Goal: Task Accomplishment & Management: Use online tool/utility

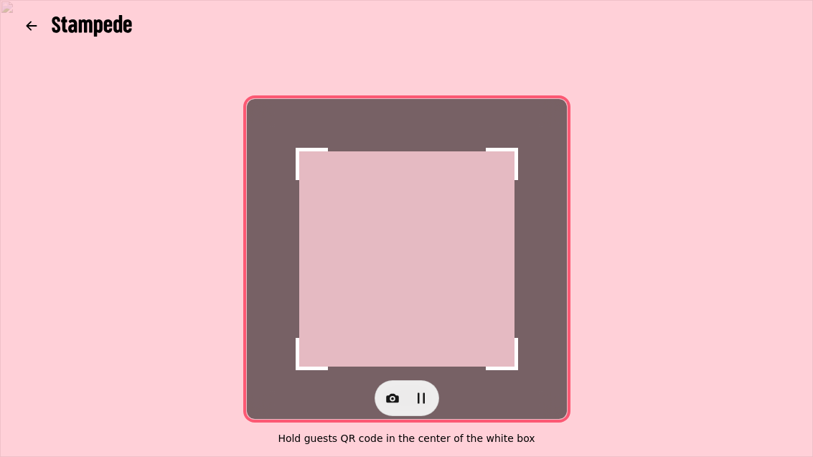
click at [400, 385] on button "button" at bounding box center [392, 398] width 29 height 29
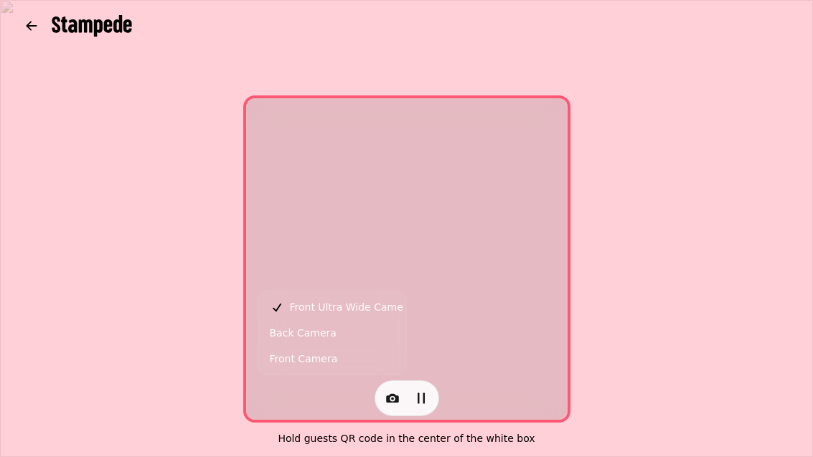
click at [334, 337] on button "Back Camera" at bounding box center [332, 333] width 142 height 26
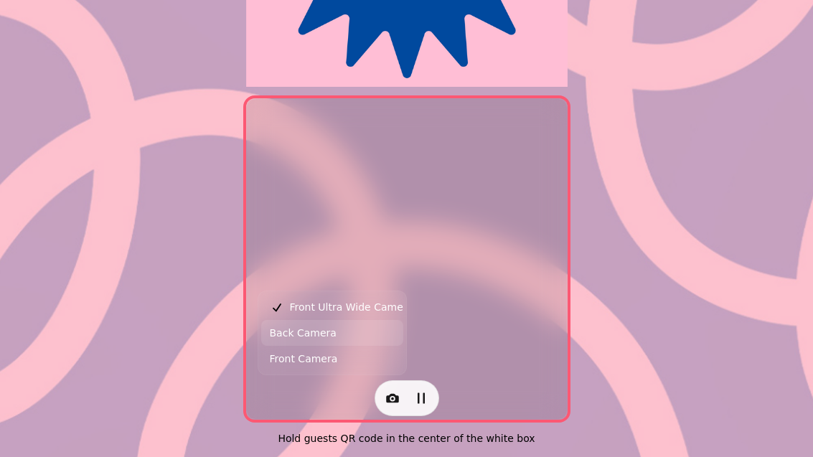
scroll to position [295, 0]
click at [339, 332] on button "Back Camera" at bounding box center [332, 333] width 142 height 26
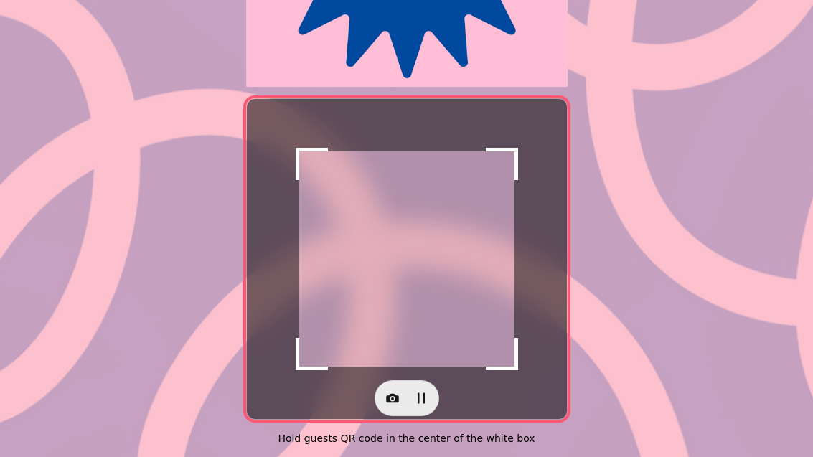
scroll to position [295, 0]
click at [390, 394] on icon "button" at bounding box center [392, 398] width 13 height 9
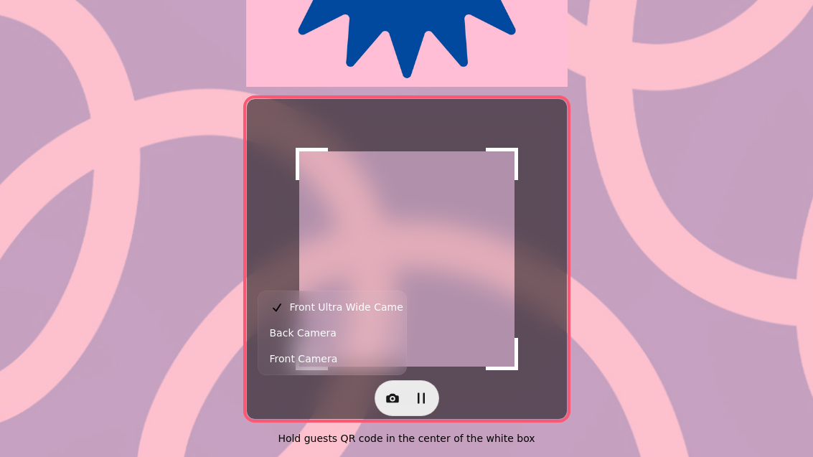
click at [322, 329] on span "Back Camera" at bounding box center [303, 332] width 67 height 17
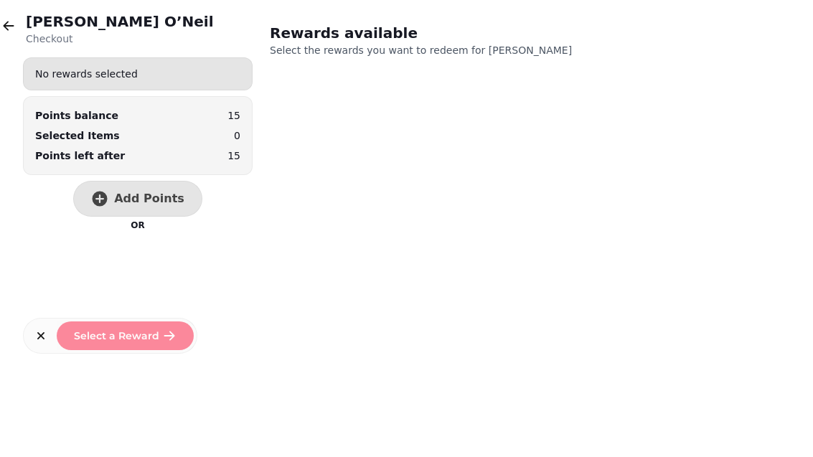
click at [165, 194] on span "Add Points" at bounding box center [149, 198] width 70 height 11
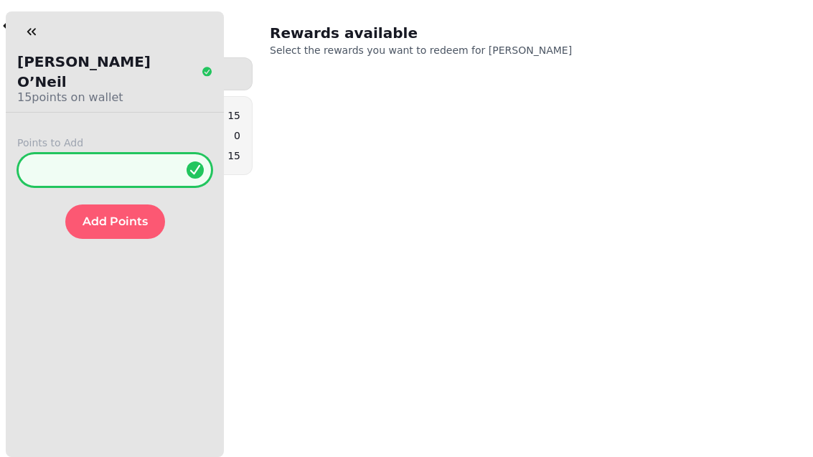
click at [114, 154] on input "*" at bounding box center [114, 170] width 195 height 34
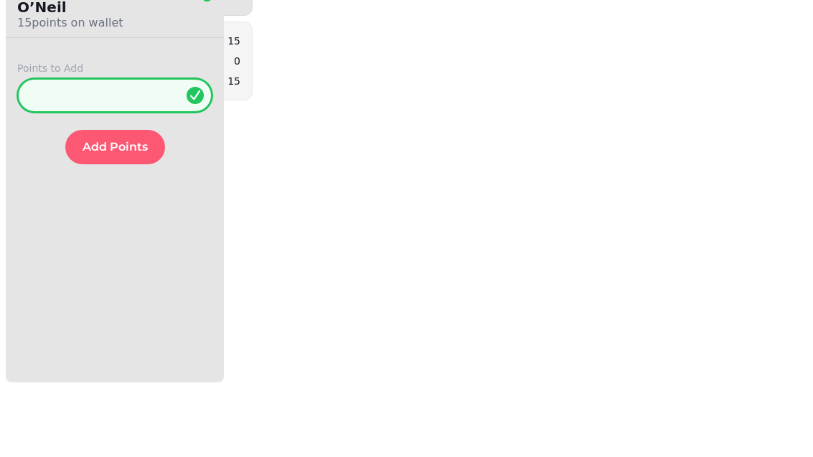
type input "***"
click at [100, 216] on span "Add Points" at bounding box center [114, 221] width 65 height 11
